Goal: Entertainment & Leisure: Consume media (video, audio)

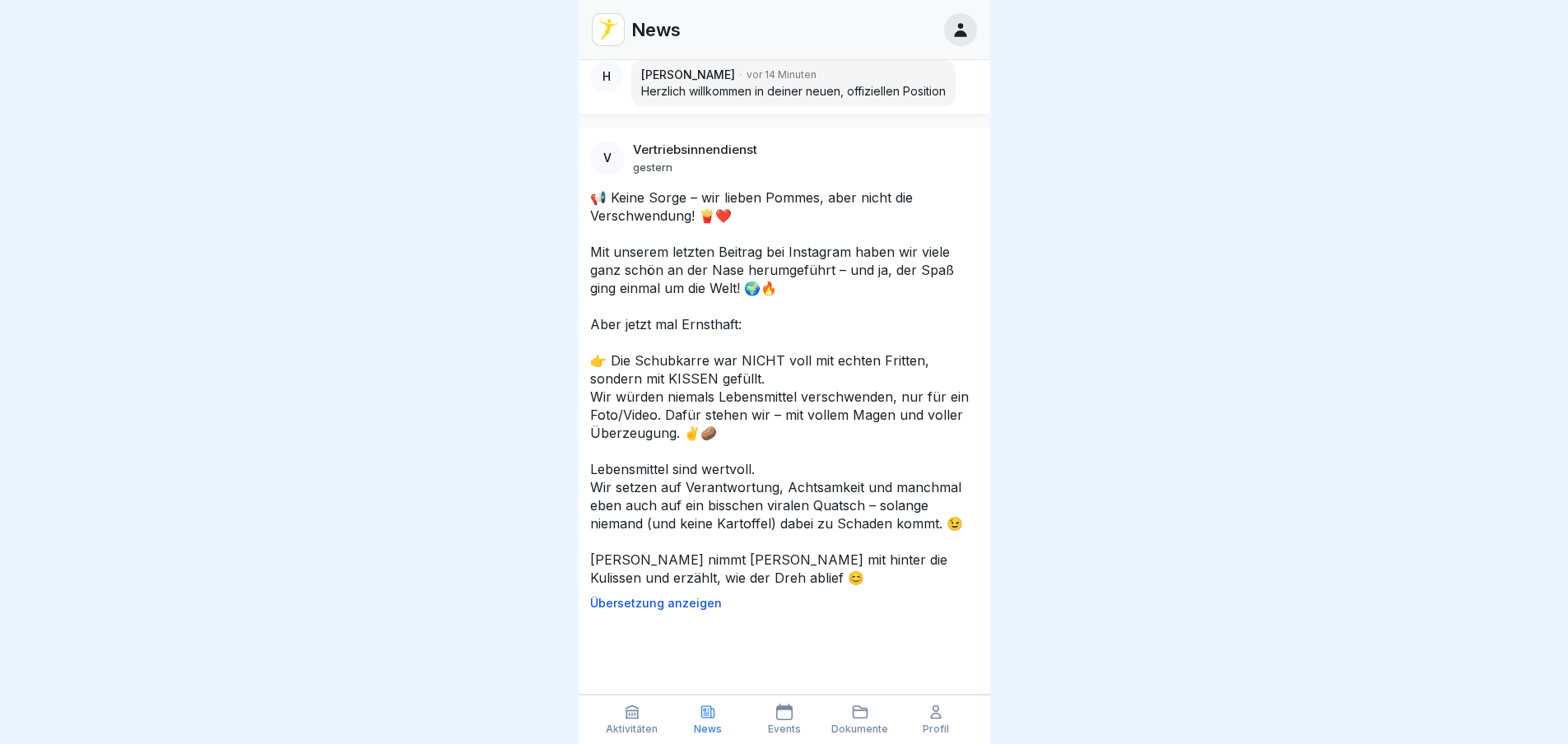
scroll to position [494, 0]
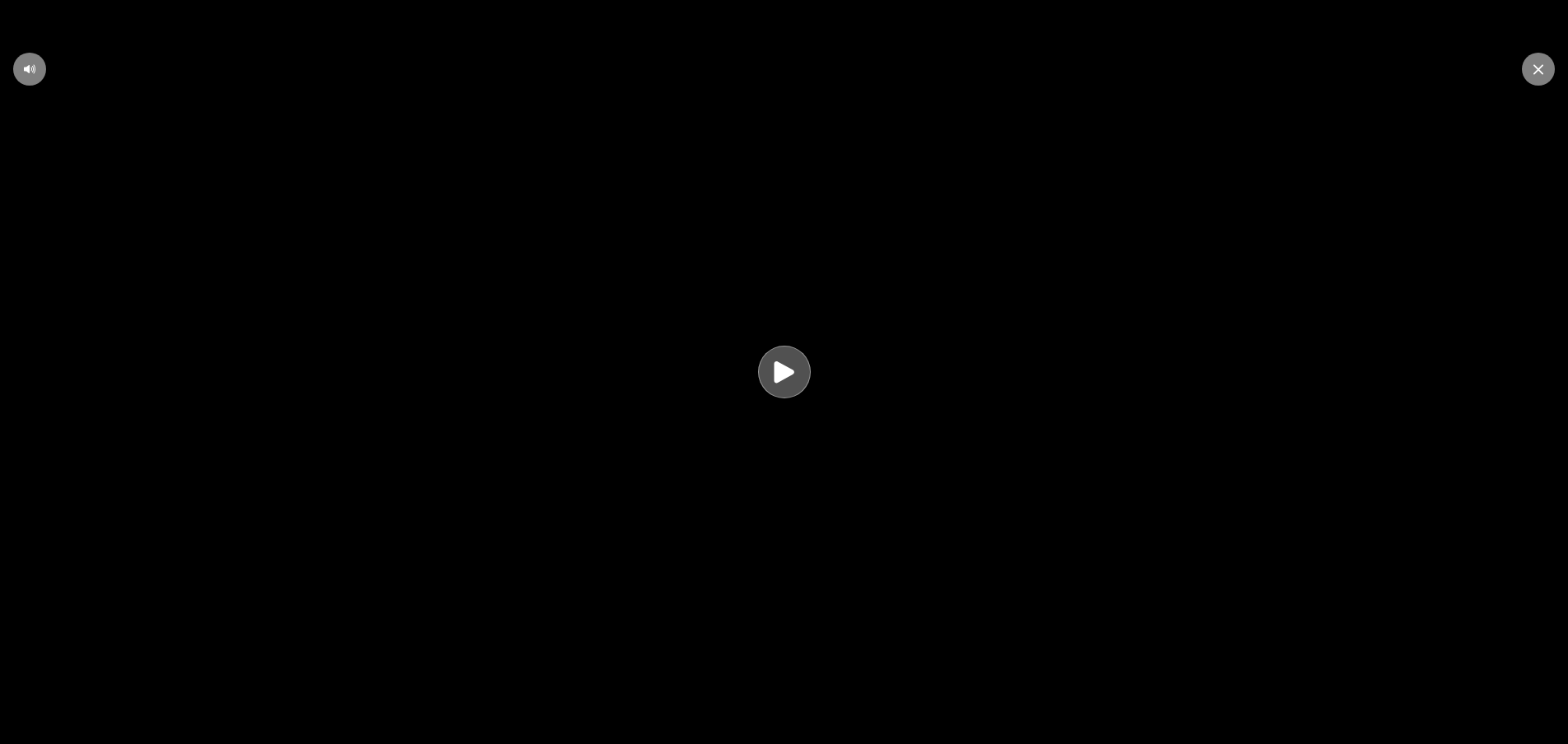
click at [789, 383] on icon at bounding box center [784, 372] width 20 height 21
click at [1539, 73] on icon at bounding box center [1538, 69] width 10 height 10
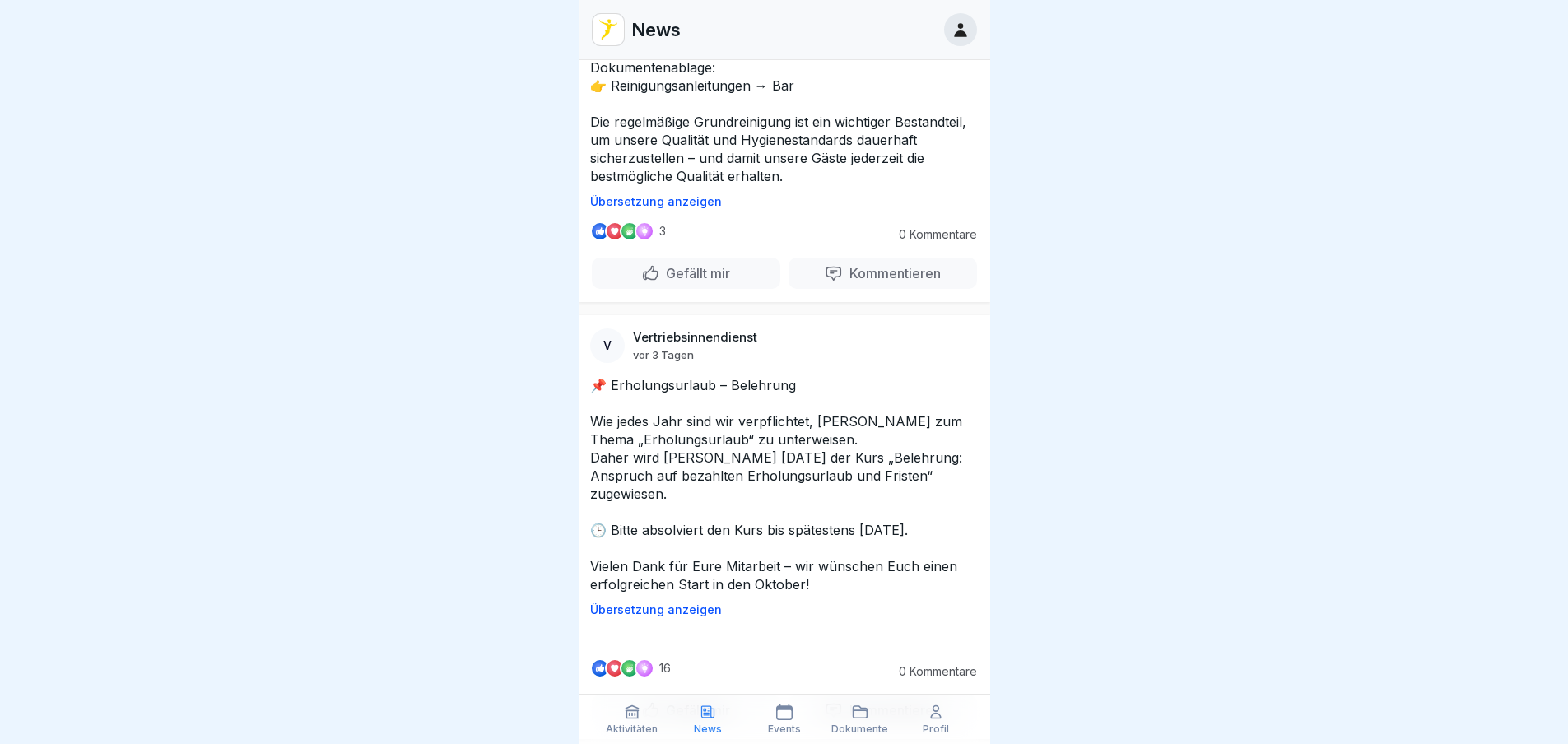
scroll to position [3129, 0]
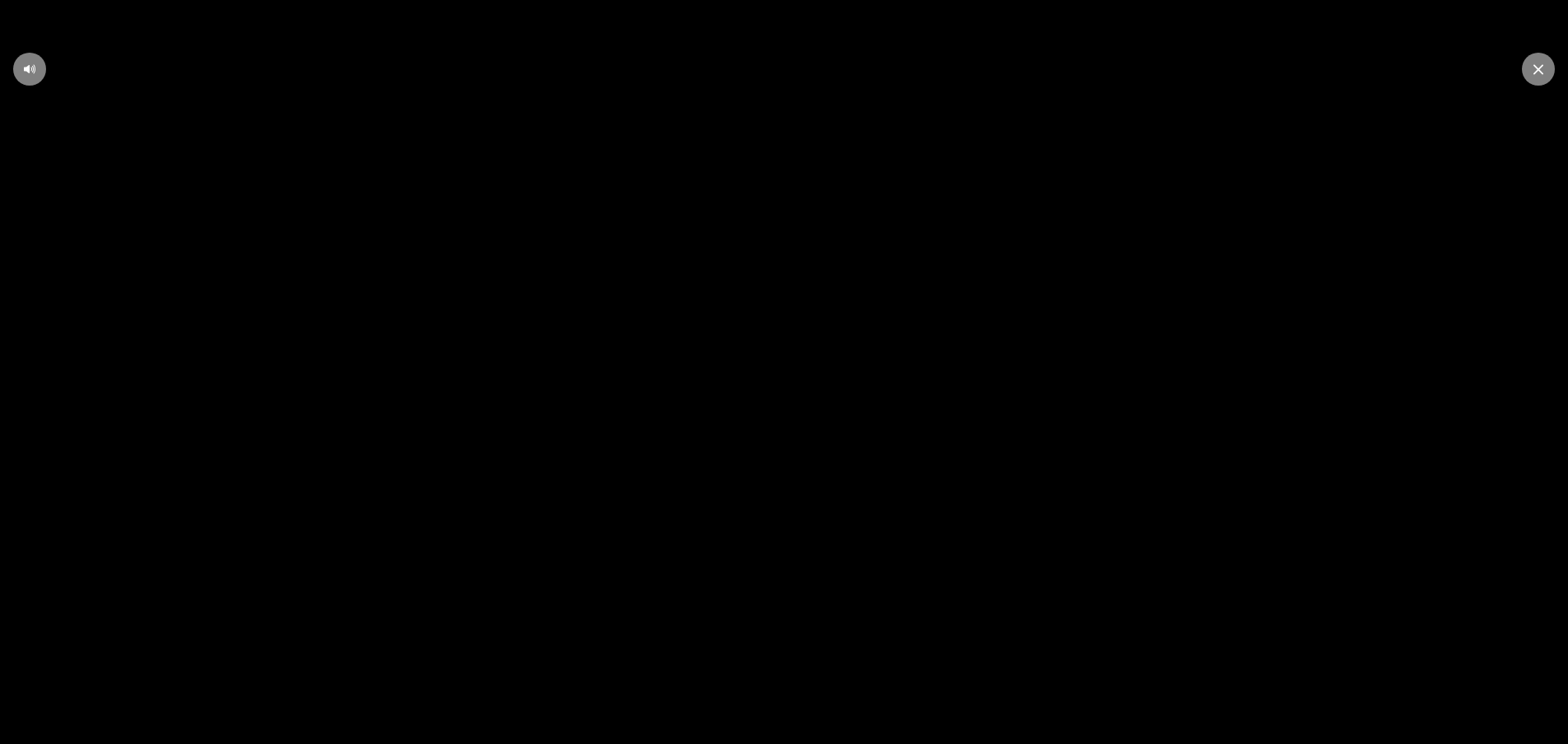
click at [1163, 577] on video at bounding box center [784, 372] width 1568 height 744
click at [25, 62] on div at bounding box center [30, 69] width 33 height 33
